Goal: Task Accomplishment & Management: Use online tool/utility

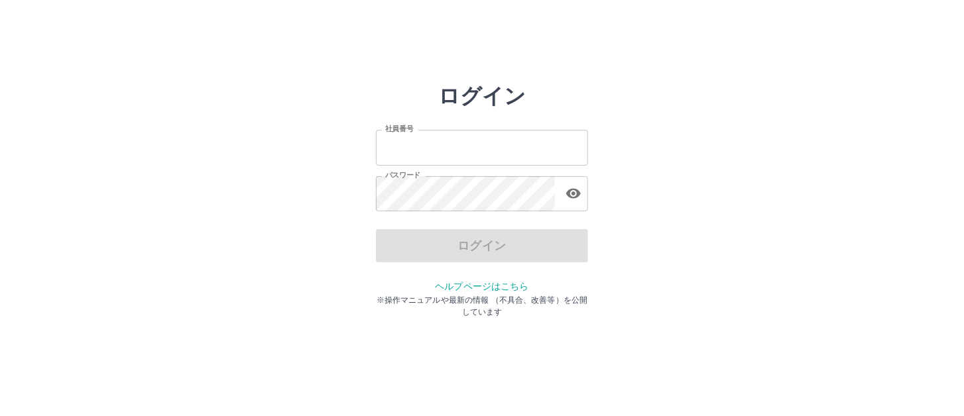
type input "*******"
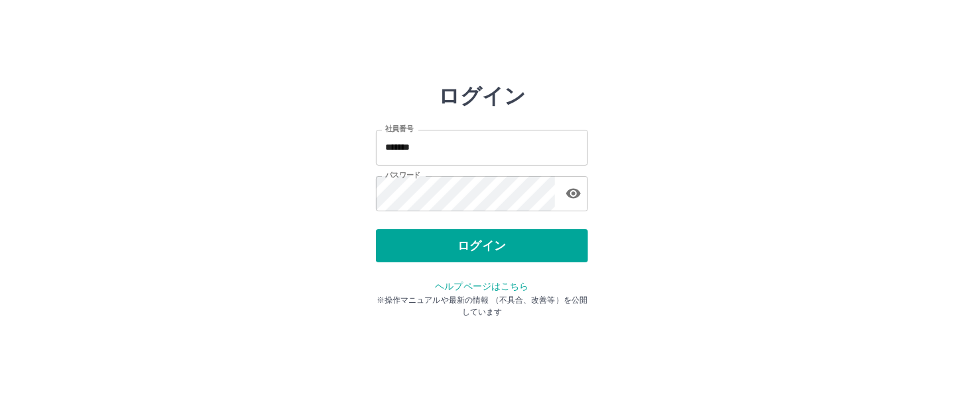
click at [498, 243] on div "ログイン" at bounding box center [482, 245] width 212 height 33
click at [498, 243] on button "ログイン" at bounding box center [482, 245] width 212 height 33
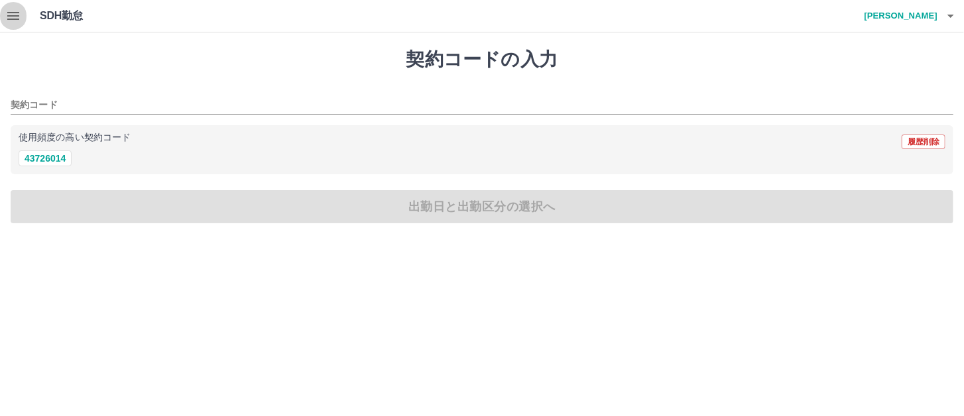
click at [15, 18] on icon "button" at bounding box center [13, 16] width 16 height 16
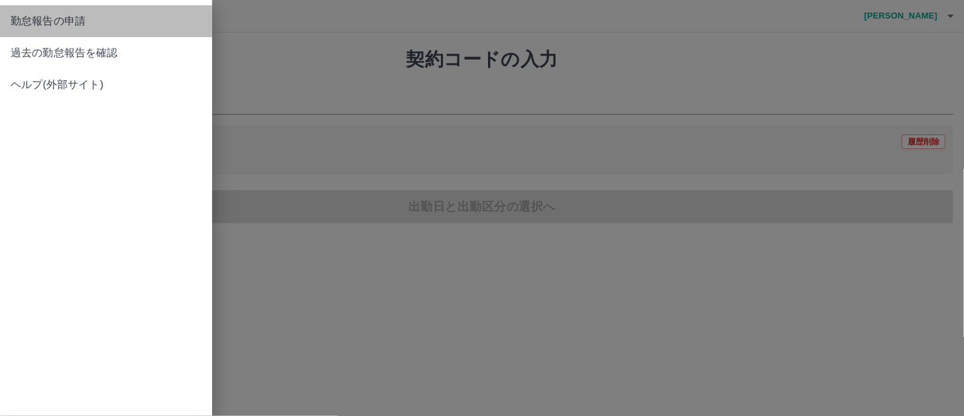
click at [15, 18] on span "勤怠報告の申請" at bounding box center [106, 21] width 191 height 16
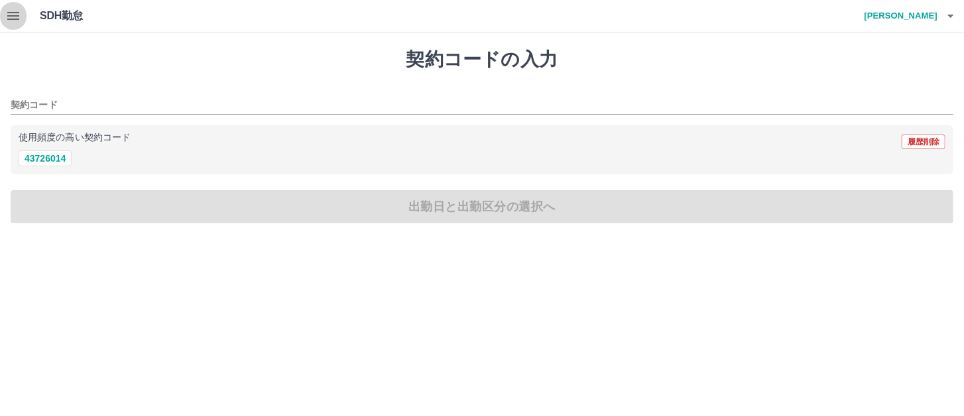
click at [15, 18] on icon "button" at bounding box center [13, 16] width 16 height 16
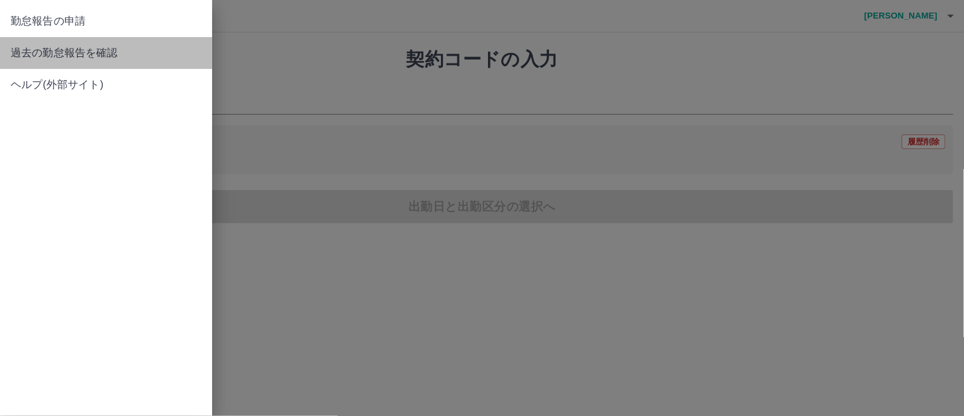
click at [34, 55] on span "過去の勤怠報告を確認" at bounding box center [106, 53] width 191 height 16
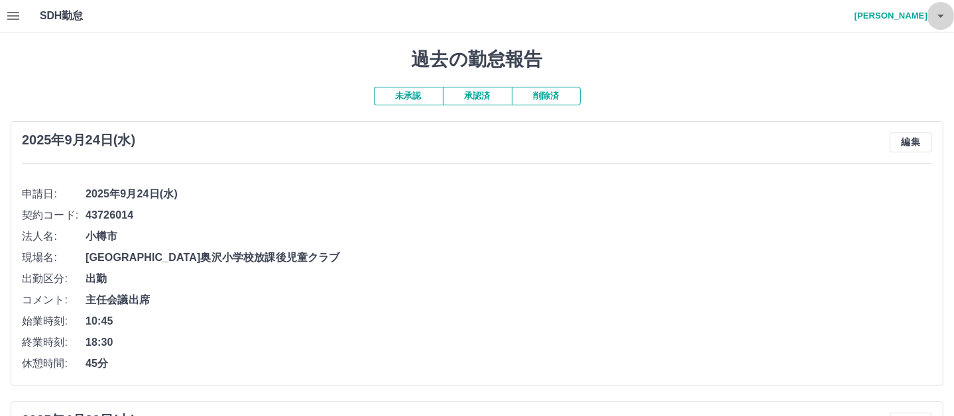
click at [939, 17] on icon "button" at bounding box center [940, 16] width 7 height 3
